Goal: Task Accomplishment & Management: Manage account settings

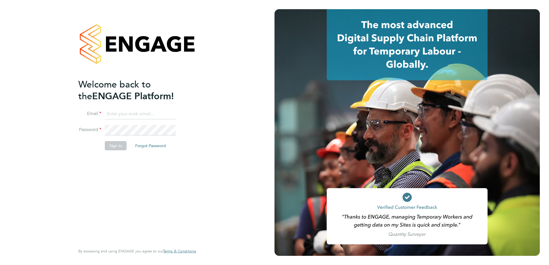
click at [130, 116] on input at bounding box center [140, 114] width 71 height 10
paste input "support@engagetech.com"
type input "support@engagetech.com"
click at [197, 123] on div "Welcome back to the ENGAGE Platform! Email support@engagetech.com Password Sign…" at bounding box center [137, 132] width 141 height 265
click at [117, 147] on button "Sign In" at bounding box center [116, 145] width 22 height 9
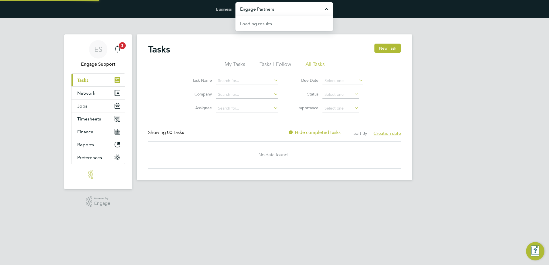
click at [275, 9] on input "Engage Partners" at bounding box center [284, 8] width 98 height 13
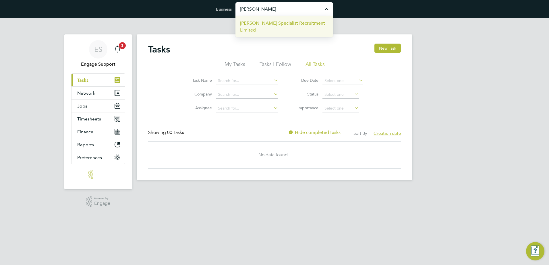
click at [270, 24] on span "[PERSON_NAME] Specialist Recruitment Limited" at bounding box center [284, 27] width 88 height 14
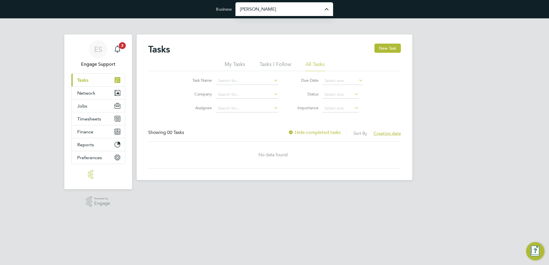
type input "[PERSON_NAME] Specialist Recruitment Limited"
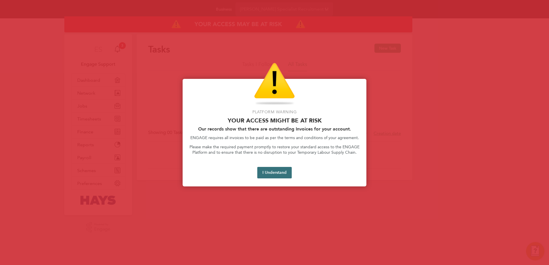
click at [270, 171] on button "I Understand" at bounding box center [274, 172] width 34 height 11
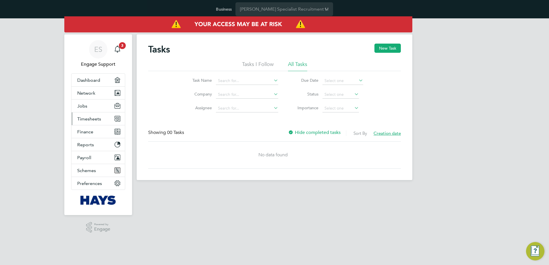
click at [109, 120] on button "Timesheets" at bounding box center [97, 119] width 53 height 13
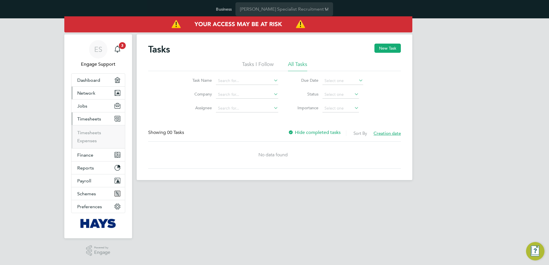
click at [103, 91] on button "Network" at bounding box center [97, 93] width 53 height 13
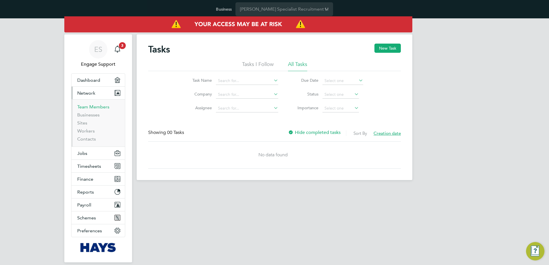
click at [98, 108] on link "Team Members" at bounding box center [93, 106] width 32 height 5
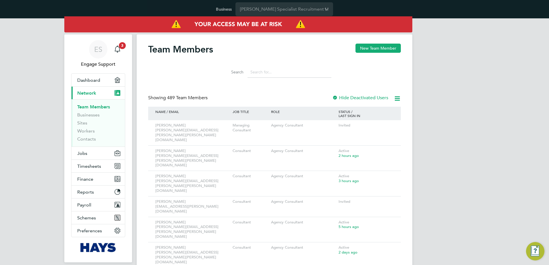
click at [257, 70] on input at bounding box center [289, 72] width 84 height 11
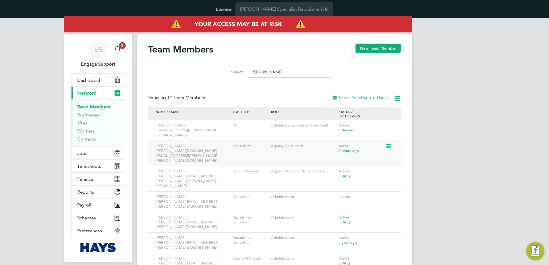
type input "[PERSON_NAME]"
click at [391, 143] on icon at bounding box center [388, 146] width 6 height 7
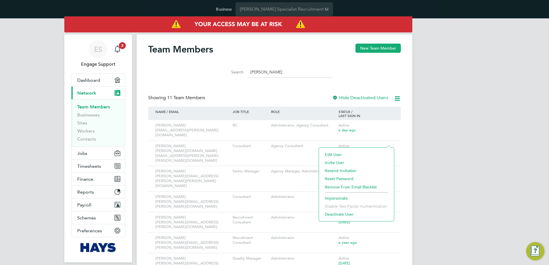
click at [348, 196] on li "Impersonate" at bounding box center [356, 198] width 69 height 8
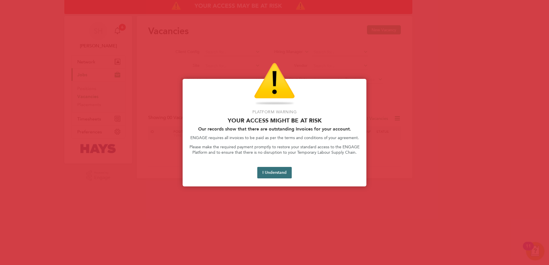
click at [283, 175] on button "I Understand" at bounding box center [274, 172] width 34 height 11
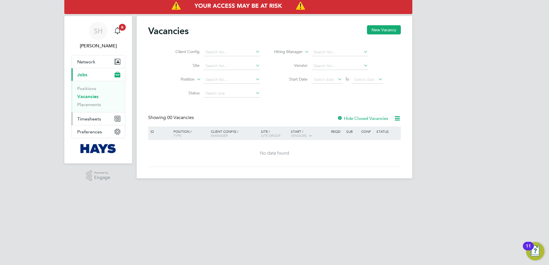
click at [107, 118] on button "Timesheets" at bounding box center [97, 119] width 53 height 13
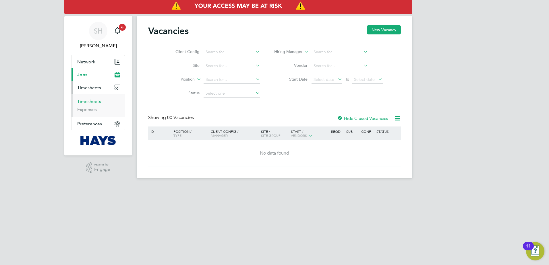
click at [95, 102] on link "Timesheets" at bounding box center [89, 101] width 24 height 5
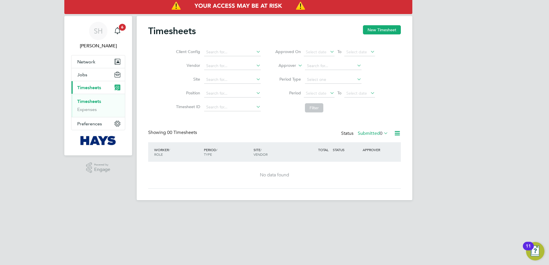
click at [380, 132] on span "0" at bounding box center [381, 134] width 3 height 6
click at [375, 144] on li "All" at bounding box center [372, 144] width 26 height 8
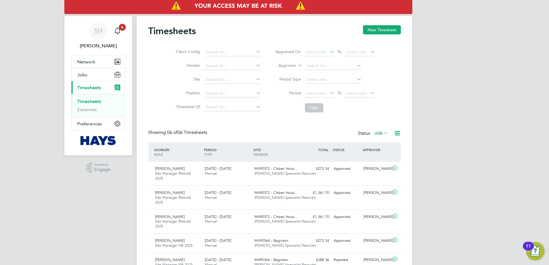
click at [380, 135] on span "6" at bounding box center [381, 134] width 3 height 6
click at [443, 148] on div "SH Sam Hughes Notifications 6 Applications: Network Businesses Sites Workers Co…" at bounding box center [274, 156] width 549 height 312
click at [94, 57] on button "Network" at bounding box center [97, 61] width 53 height 13
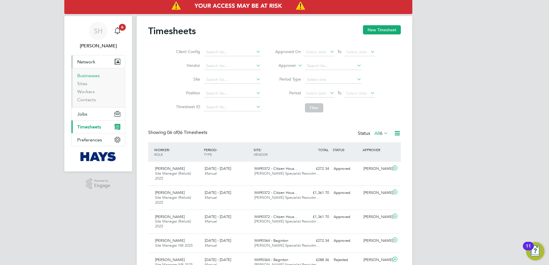
click at [95, 73] on link "Businesses" at bounding box center [88, 75] width 22 height 5
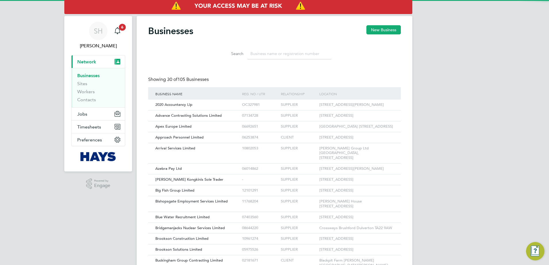
scroll to position [3, 3]
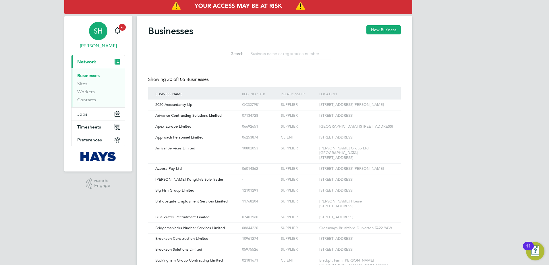
click at [95, 41] on link "SH Sam Hughes" at bounding box center [98, 36] width 54 height 28
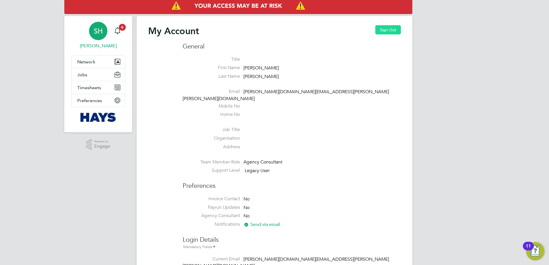
click at [391, 30] on button "Sign Out" at bounding box center [388, 29] width 26 height 9
